Goal: Task Accomplishment & Management: Use online tool/utility

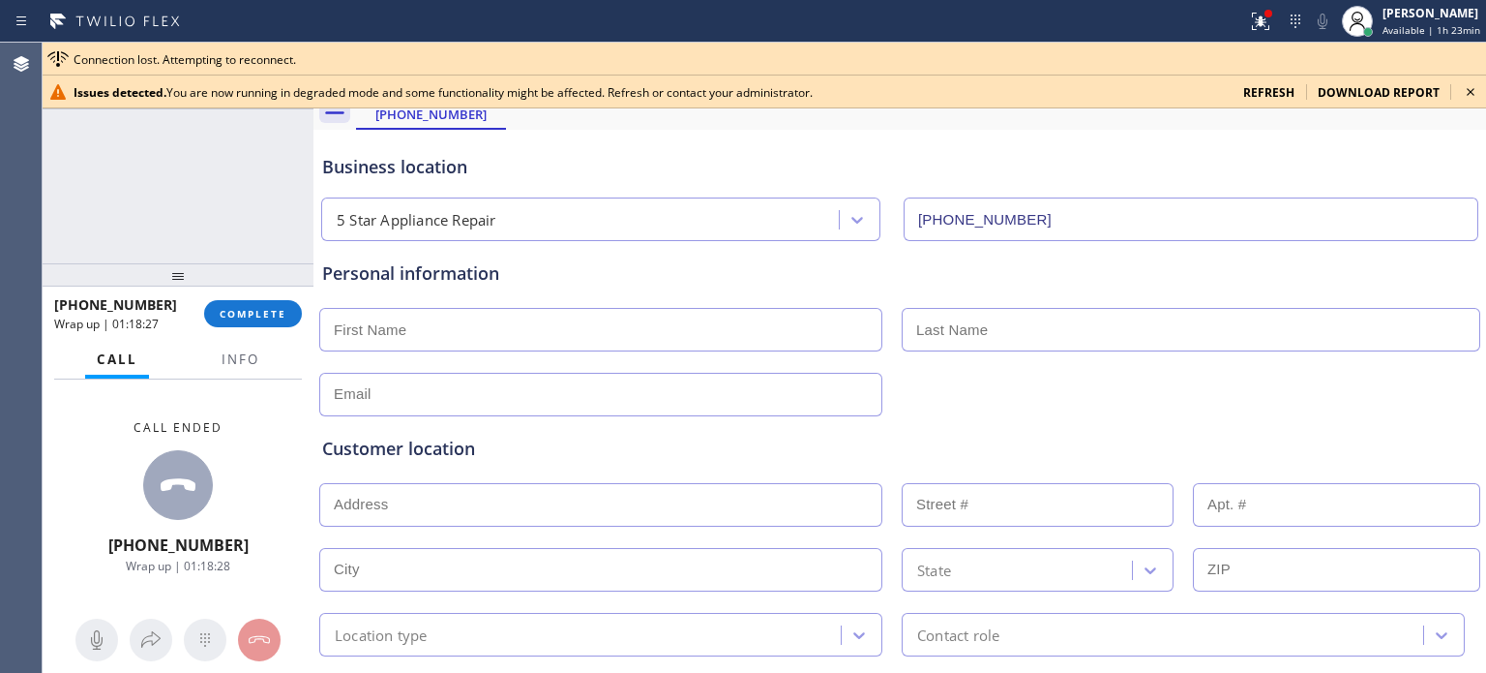
click at [229, 316] on span "COMPLETE" at bounding box center [253, 314] width 67 height 14
click at [1464, 88] on icon at bounding box center [1470, 91] width 23 height 23
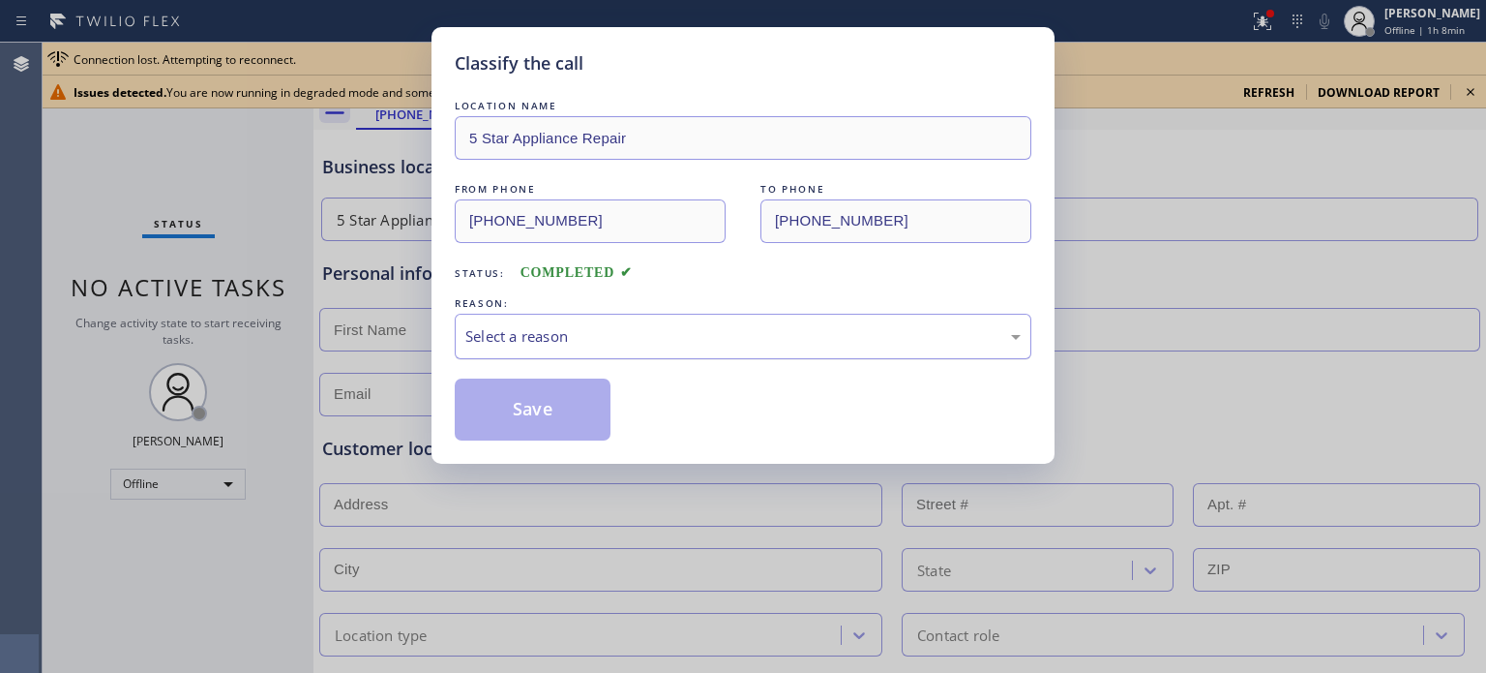
drag, startPoint x: 542, startPoint y: 314, endPoint x: 542, endPoint y: 334, distance: 20.3
click at [542, 316] on div "Select a reason" at bounding box center [743, 336] width 577 height 45
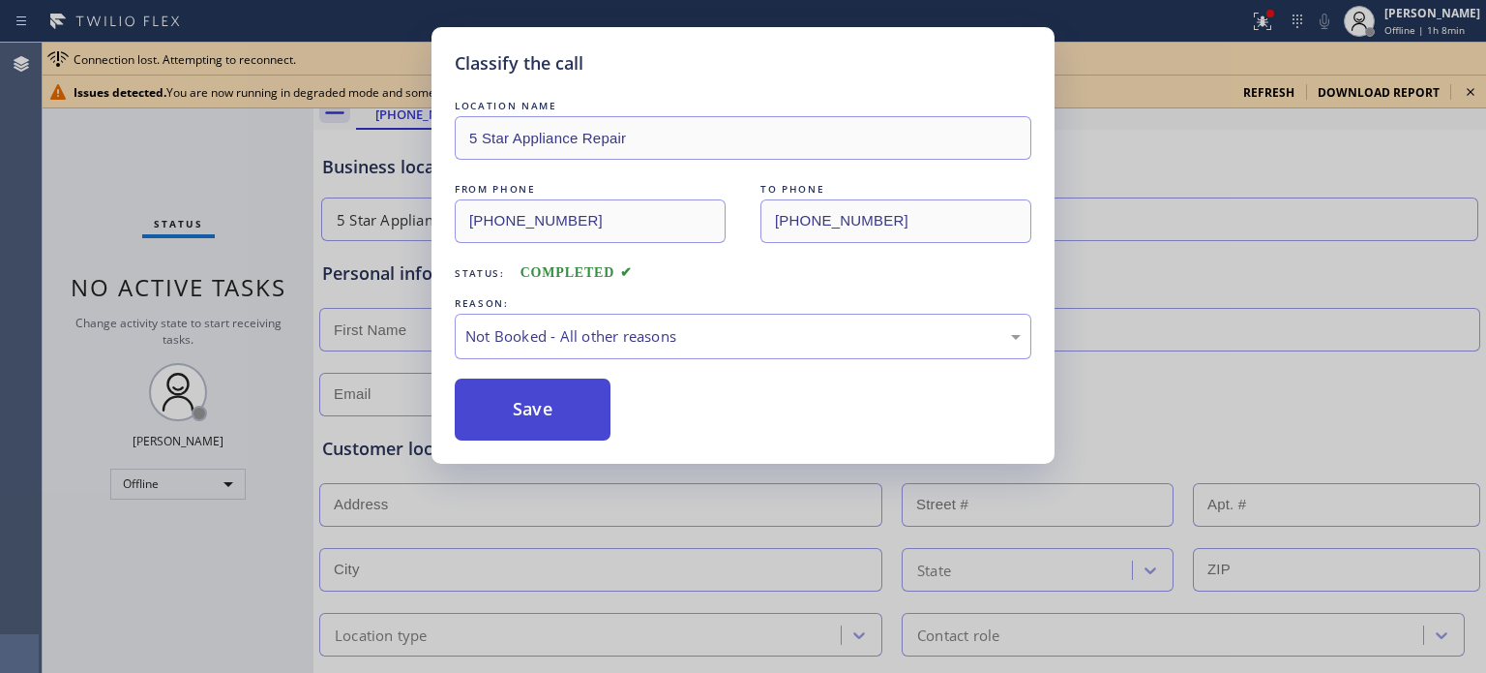
click at [545, 408] on button "Save" at bounding box center [533, 409] width 156 height 62
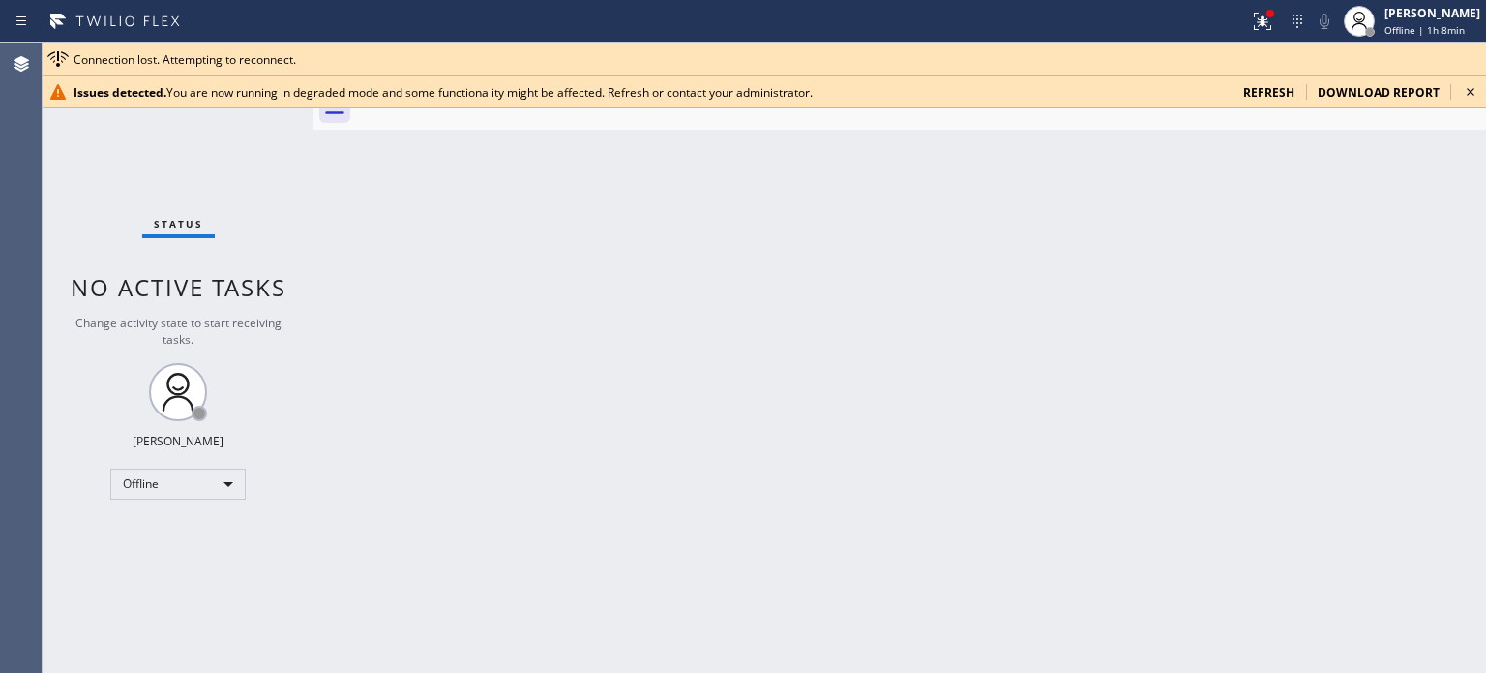
click at [1271, 85] on span "refresh" at bounding box center [1268, 92] width 51 height 16
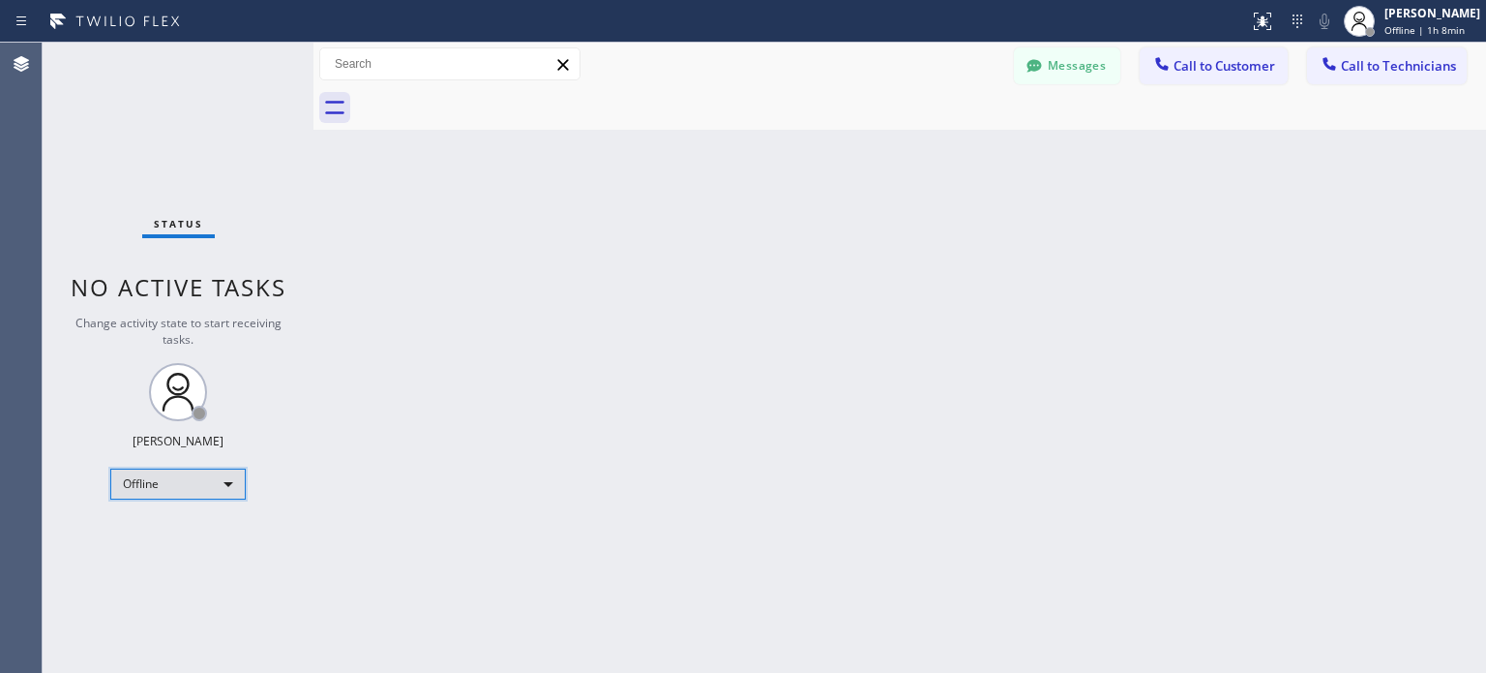
click at [215, 483] on div "Offline" at bounding box center [177, 483] width 135 height 31
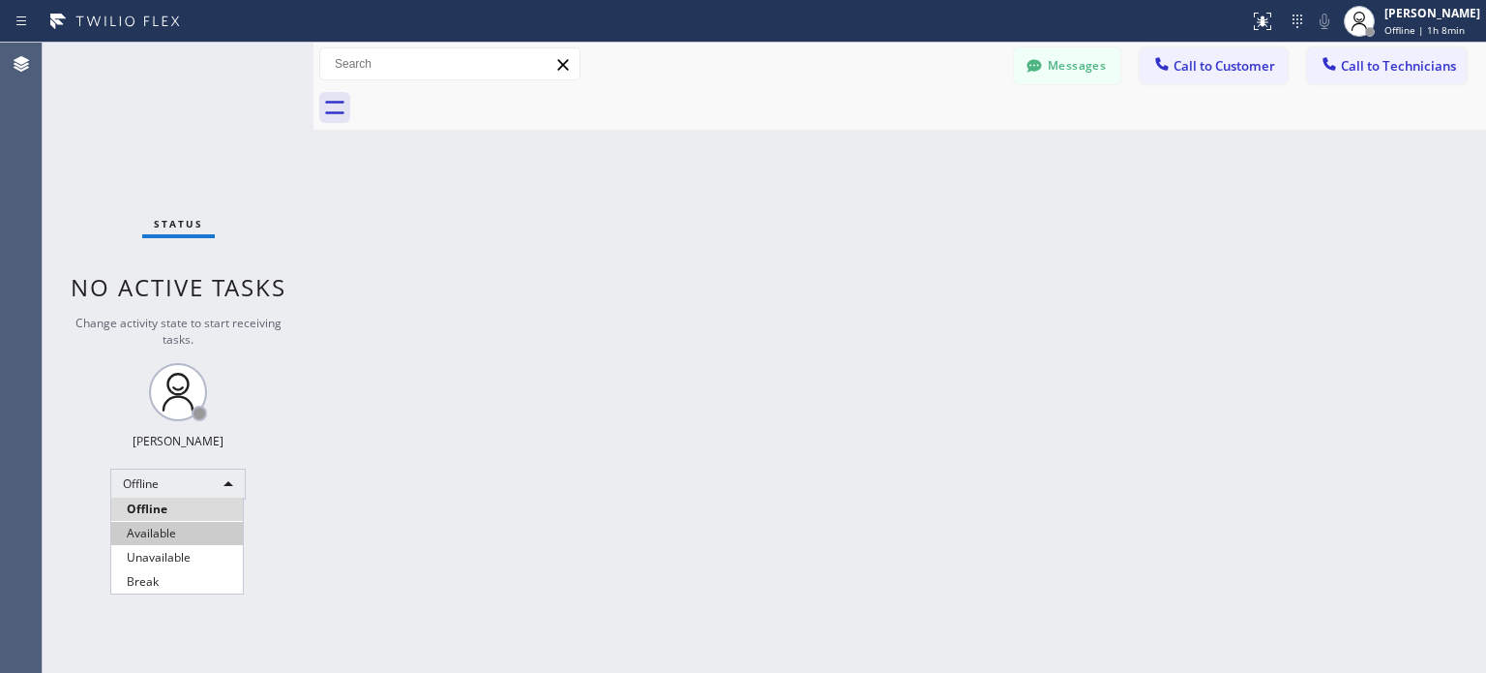
click at [186, 529] on li "Available" at bounding box center [177, 533] width 132 height 23
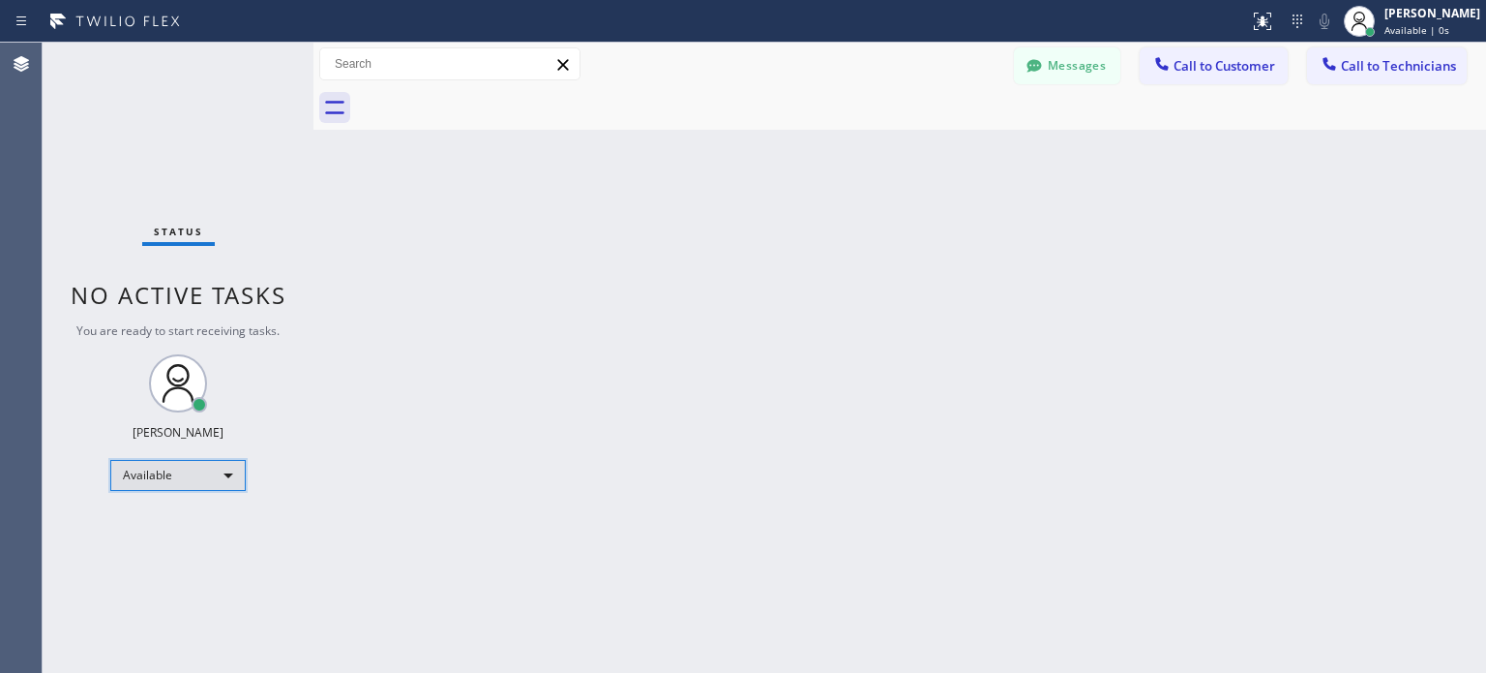
click at [197, 467] on div "Available" at bounding box center [177, 475] width 135 height 31
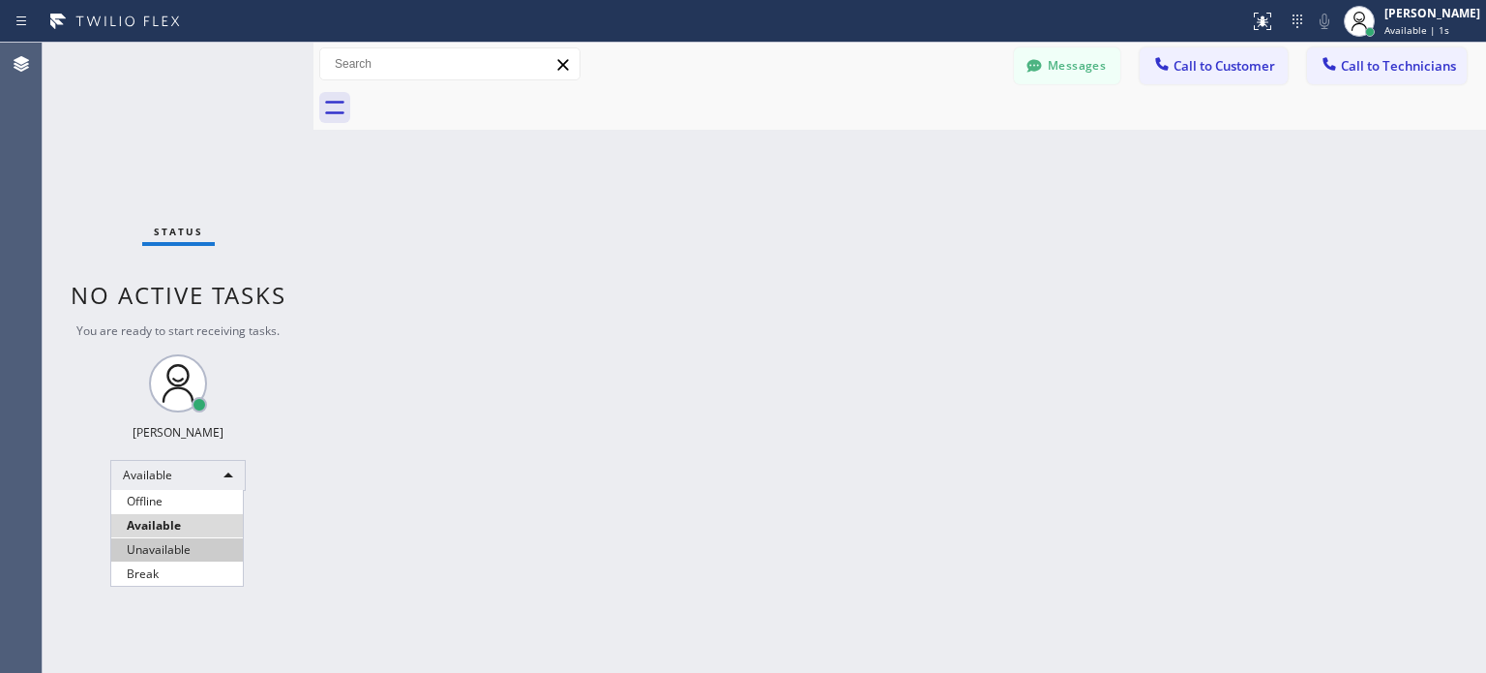
click at [155, 550] on li "Unavailable" at bounding box center [177, 549] width 132 height 23
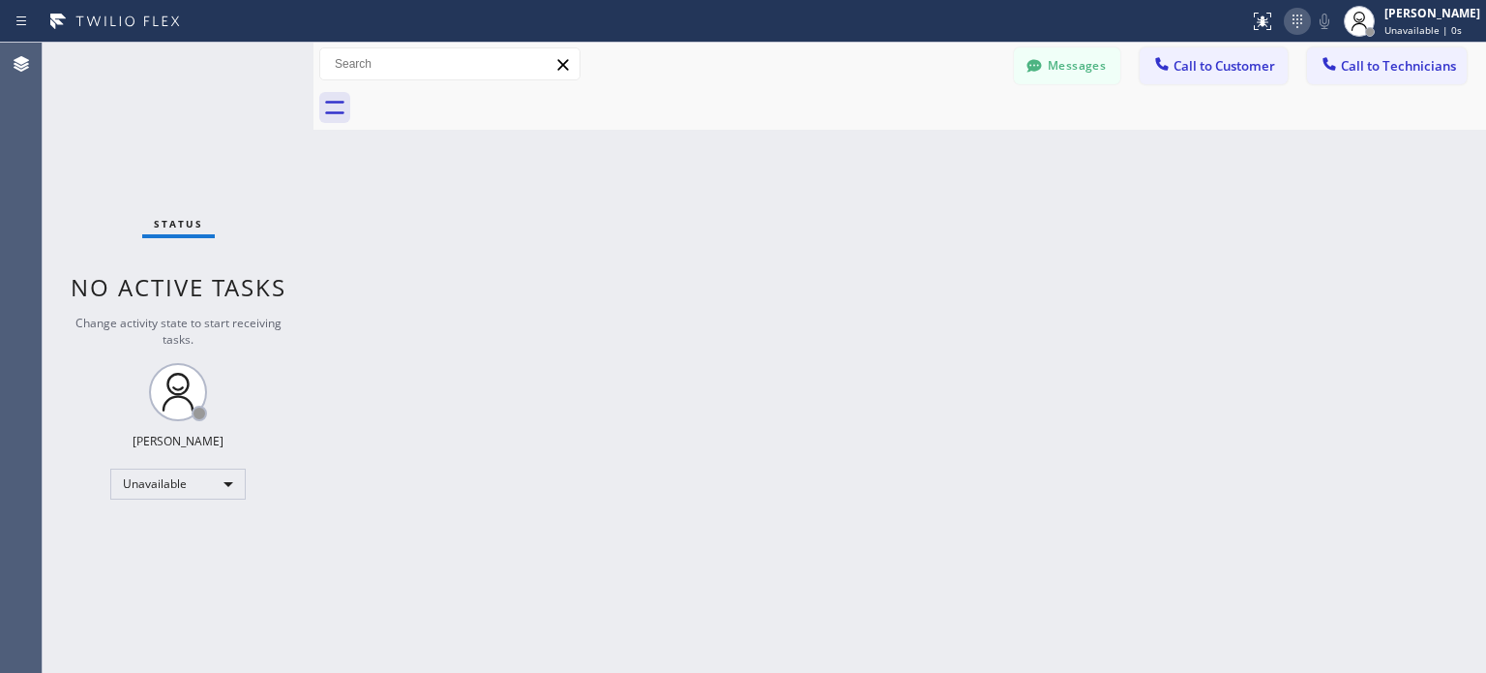
click at [1291, 30] on icon at bounding box center [1297, 21] width 23 height 23
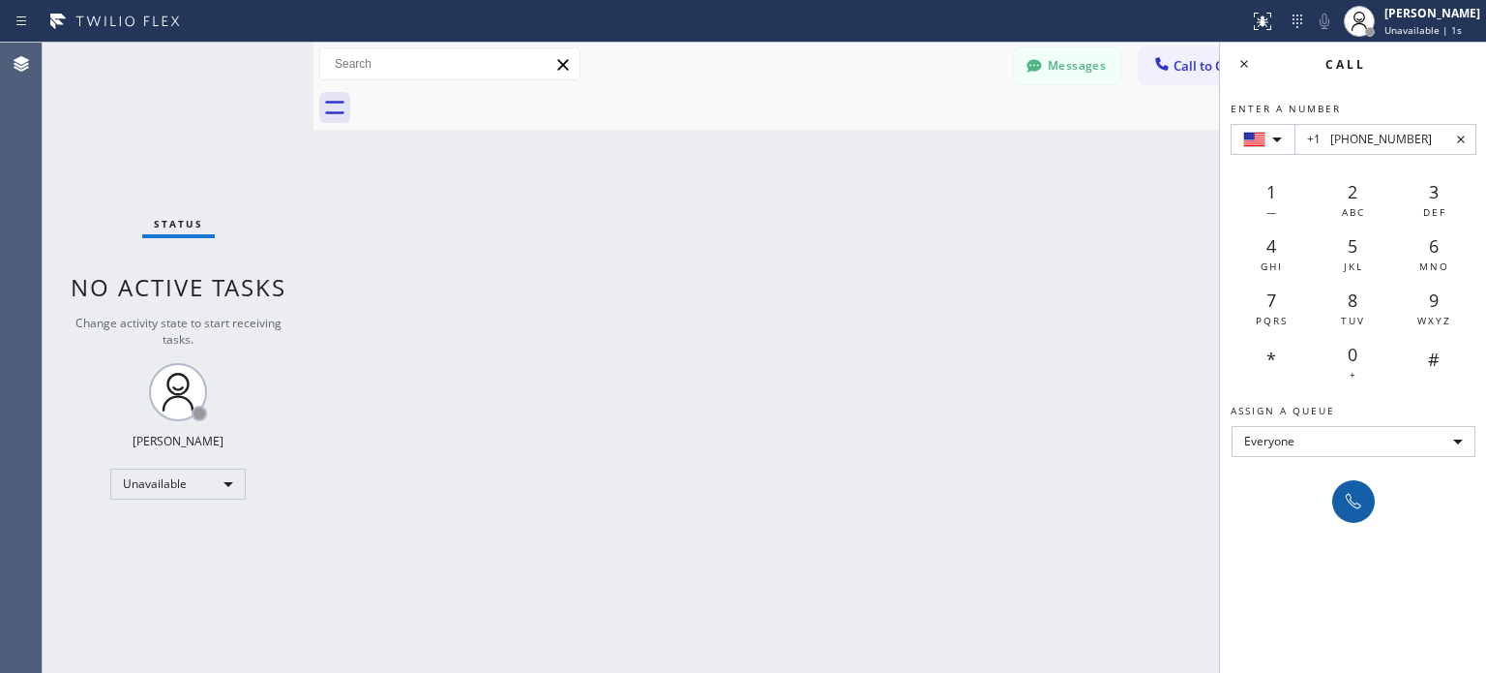
type input "+1 (206) 423-8808"
click at [1335, 505] on button at bounding box center [1354, 501] width 43 height 43
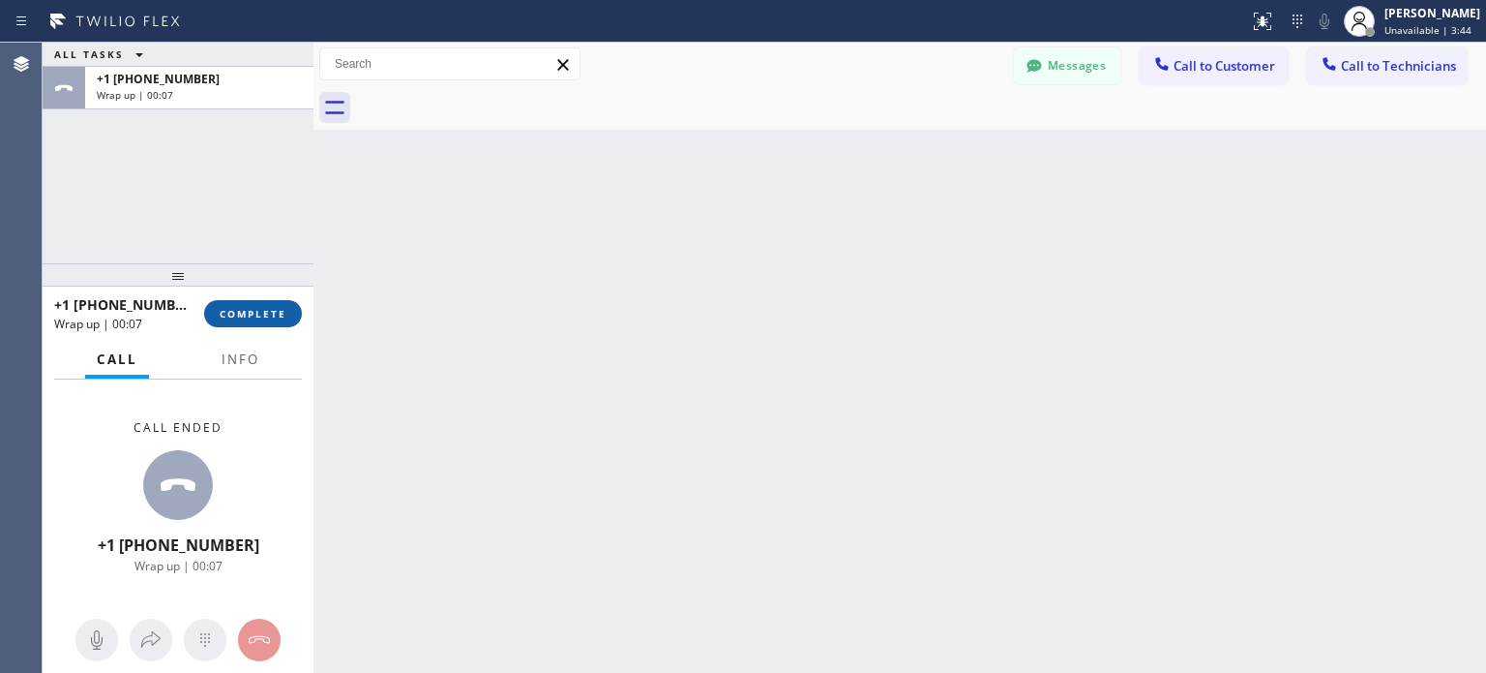
click at [266, 309] on span "COMPLETE" at bounding box center [253, 314] width 67 height 14
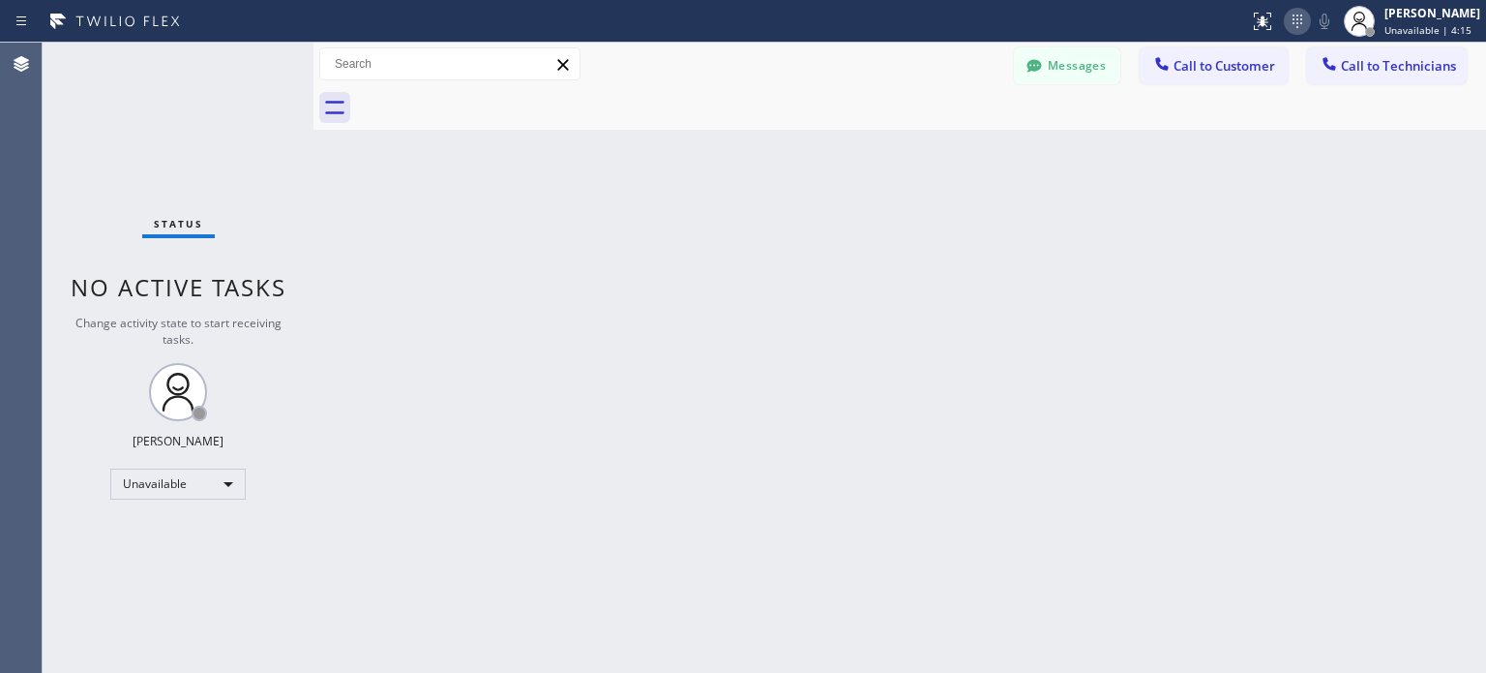
click at [1287, 24] on icon at bounding box center [1297, 21] width 23 height 23
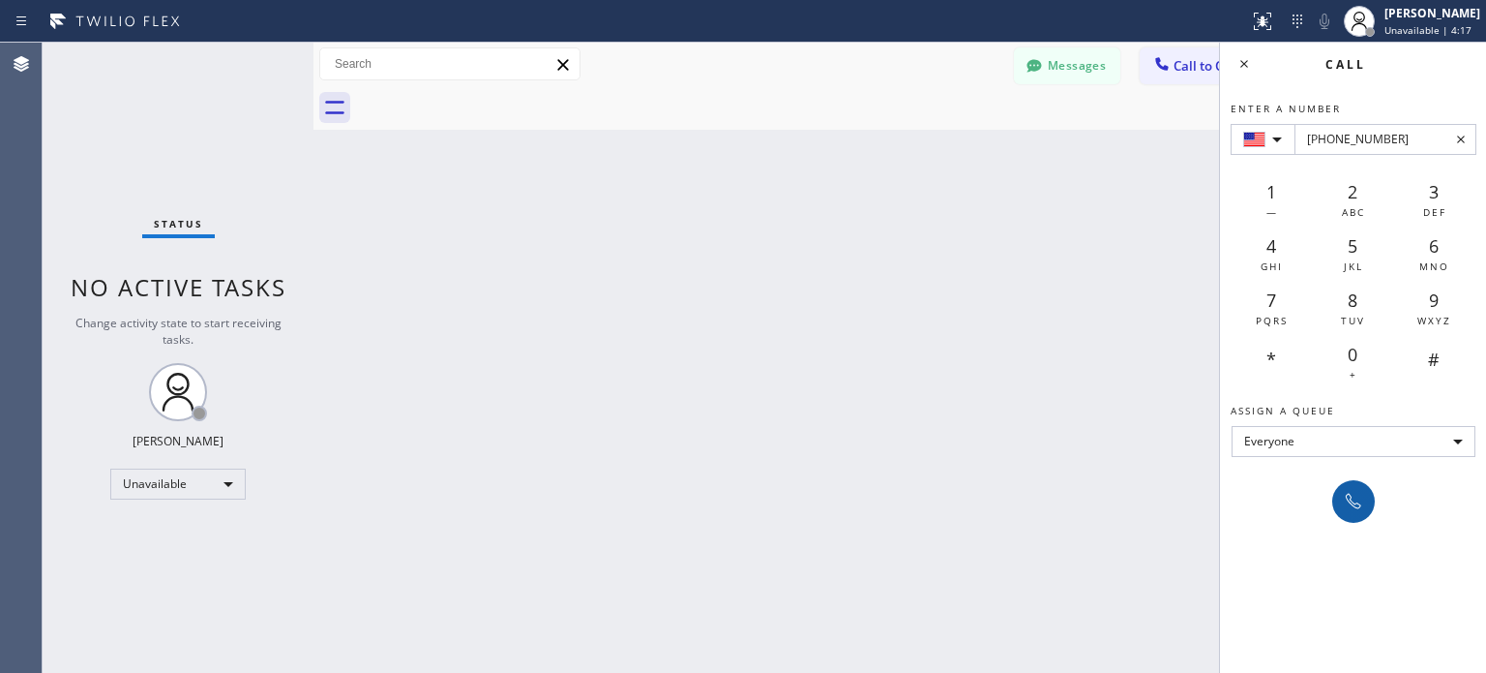
type input "+1(206) 423-8808"
drag, startPoint x: 1347, startPoint y: 514, endPoint x: 988, endPoint y: 264, distance: 437.3
click at [1347, 513] on button at bounding box center [1354, 501] width 43 height 43
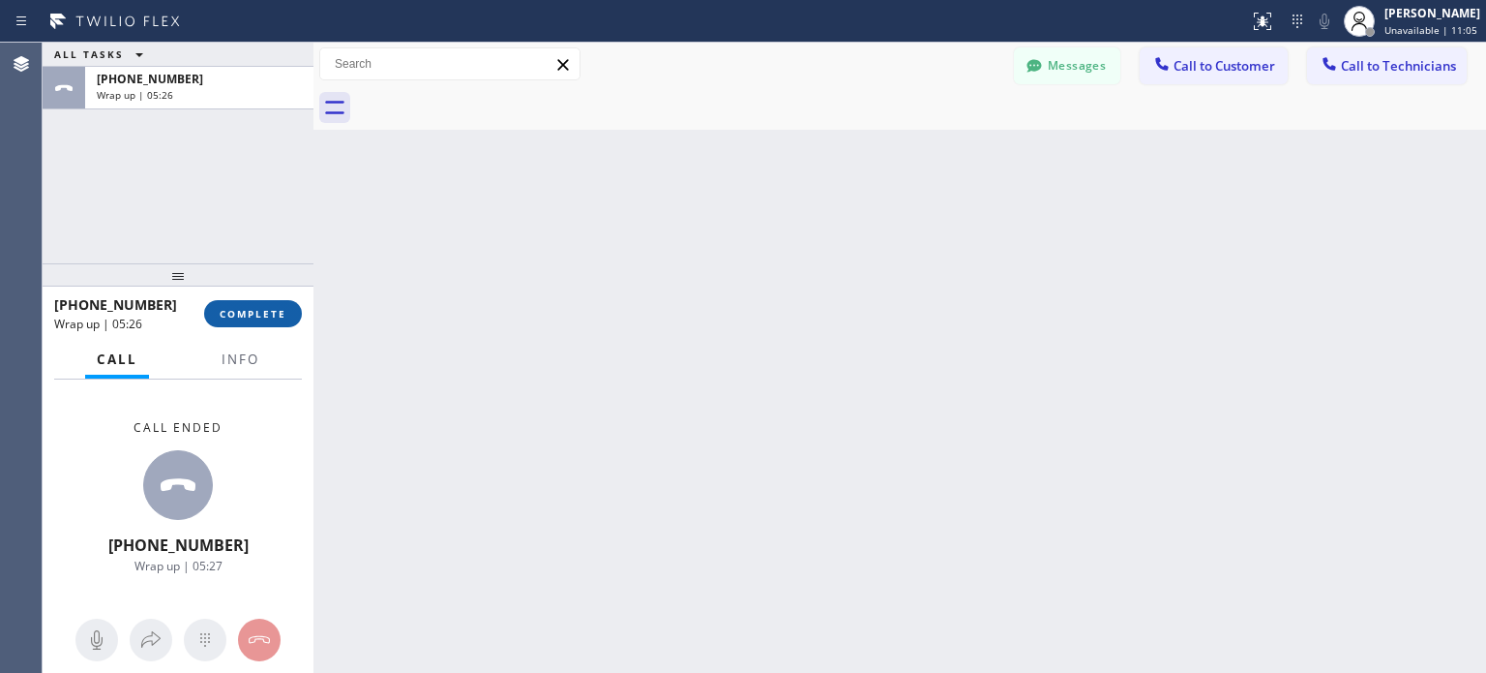
click at [261, 313] on span "COMPLETE" at bounding box center [253, 314] width 67 height 14
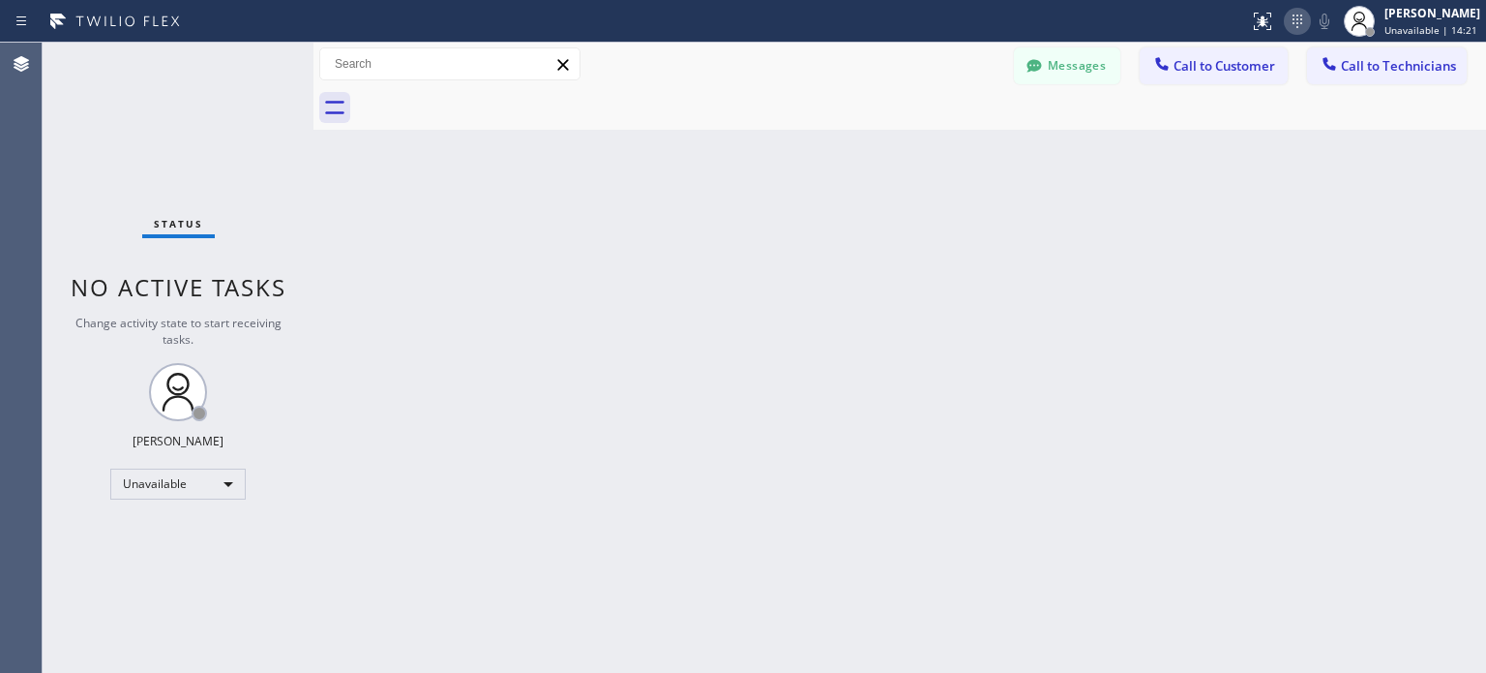
click at [1286, 19] on icon at bounding box center [1297, 21] width 23 height 23
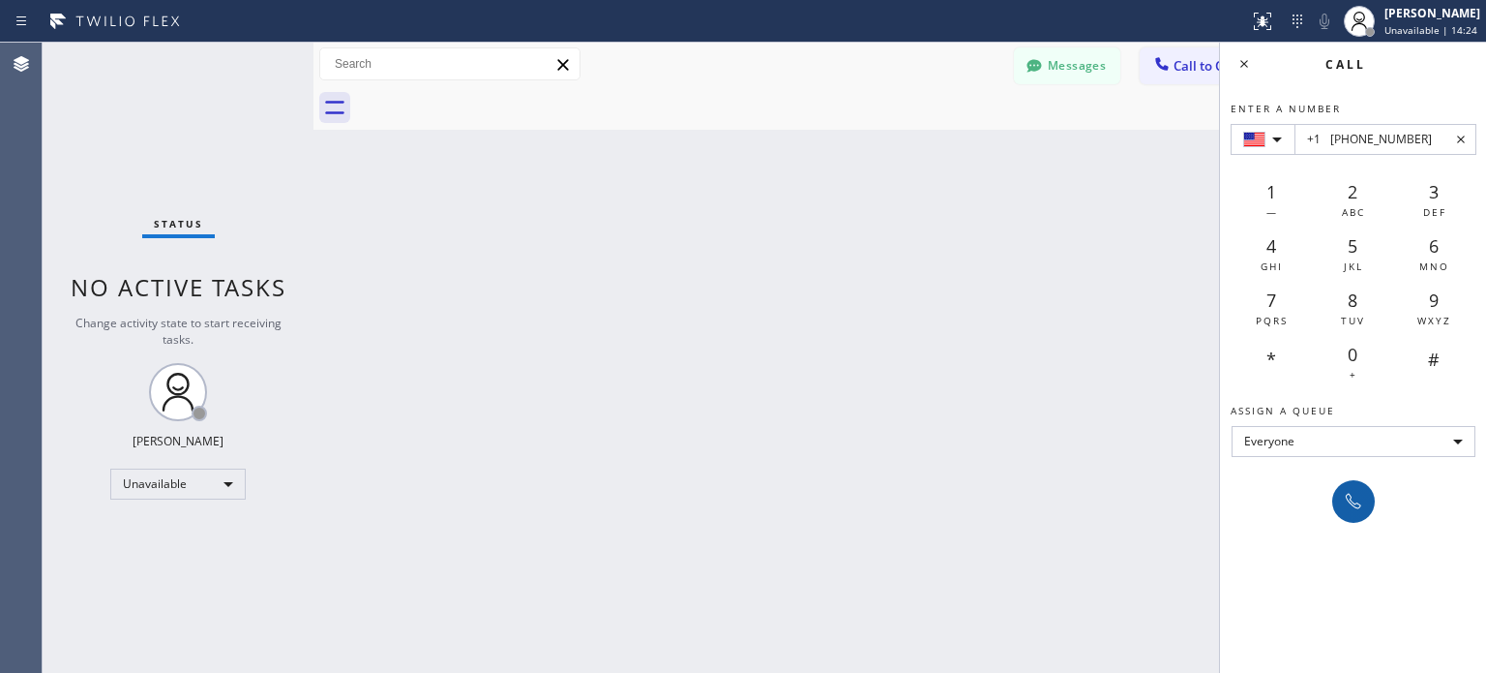
type input "+1 (305) 283-9498"
click at [1355, 495] on icon at bounding box center [1353, 501] width 23 height 23
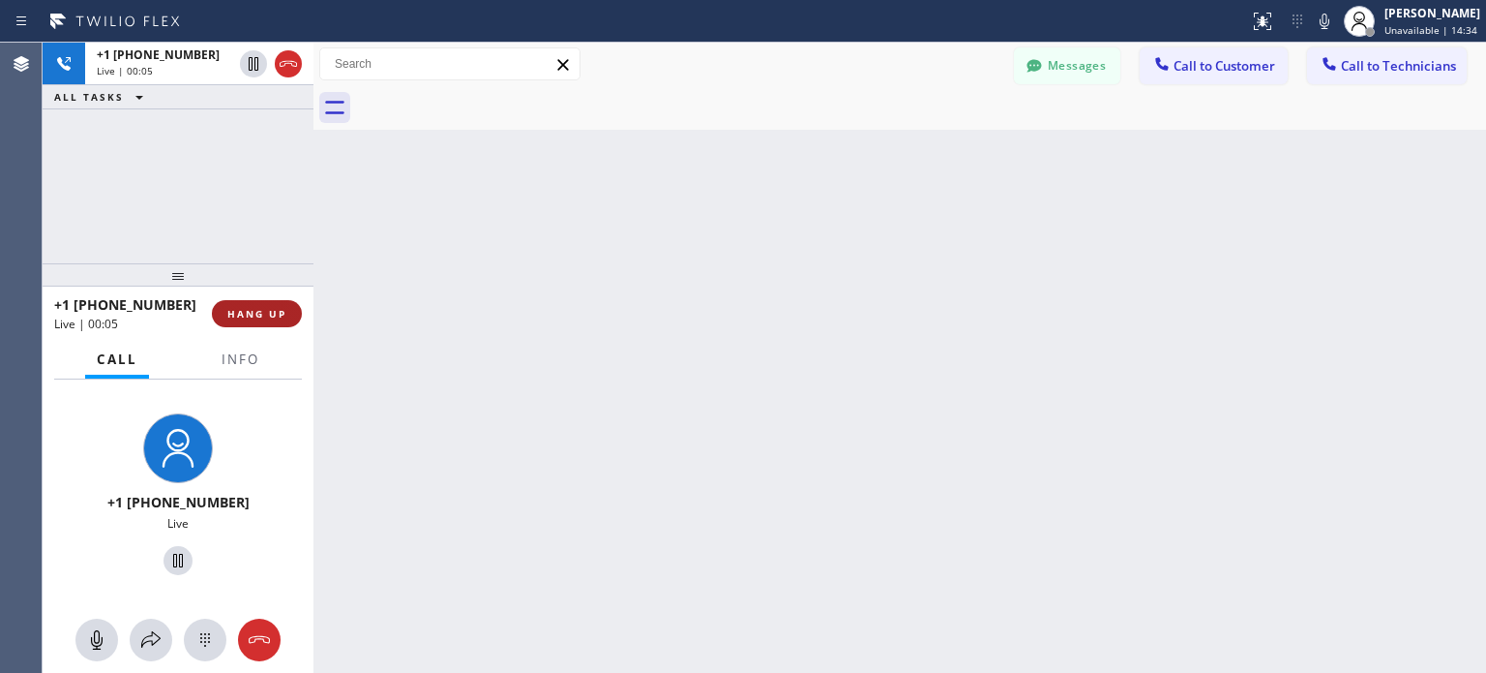
click at [236, 313] on span "HANG UP" at bounding box center [256, 314] width 59 height 14
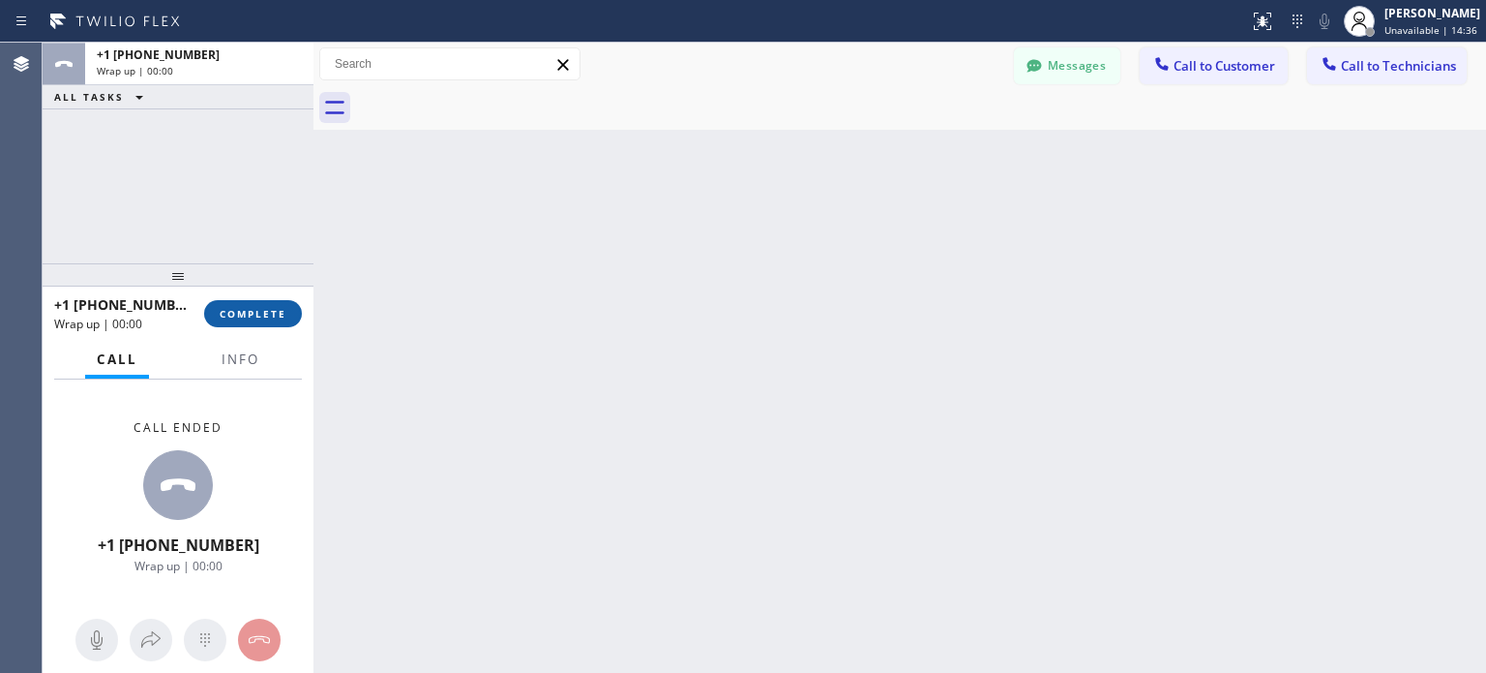
click at [259, 314] on span "COMPLETE" at bounding box center [253, 314] width 67 height 14
